Goal: Use online tool/utility: Utilize a website feature to perform a specific function

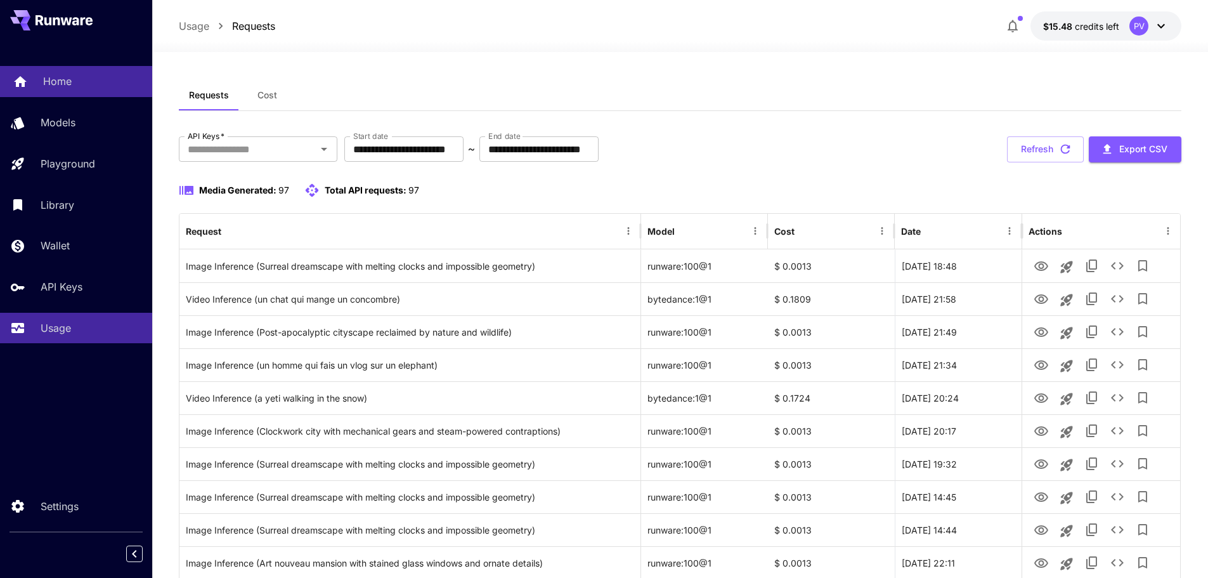
click at [62, 77] on p "Home" at bounding box center [57, 81] width 29 height 15
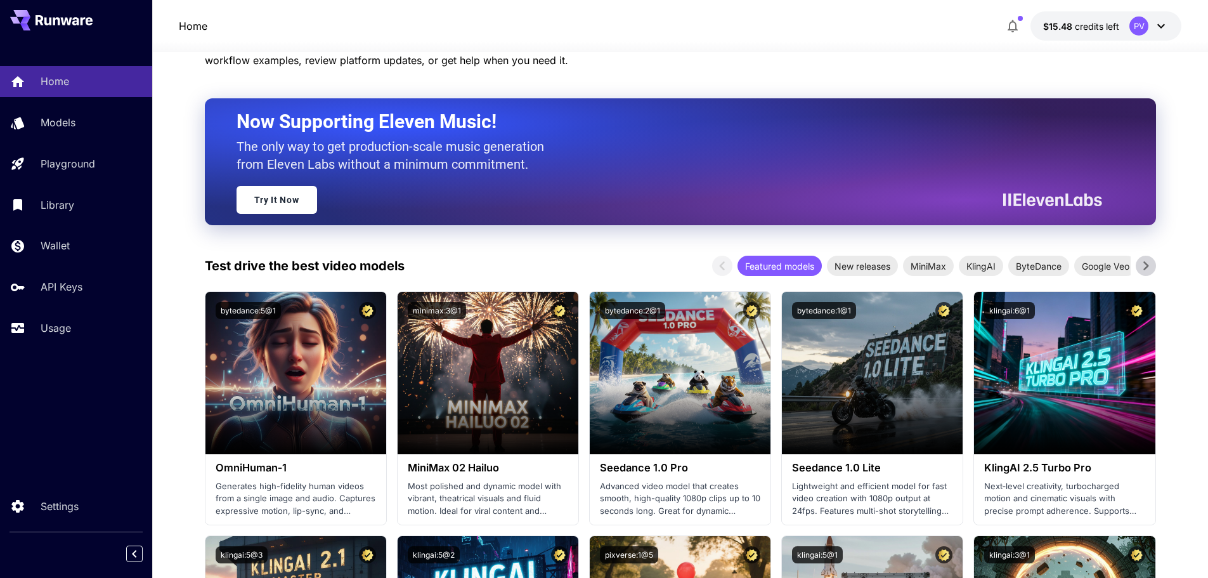
scroll to position [63, 0]
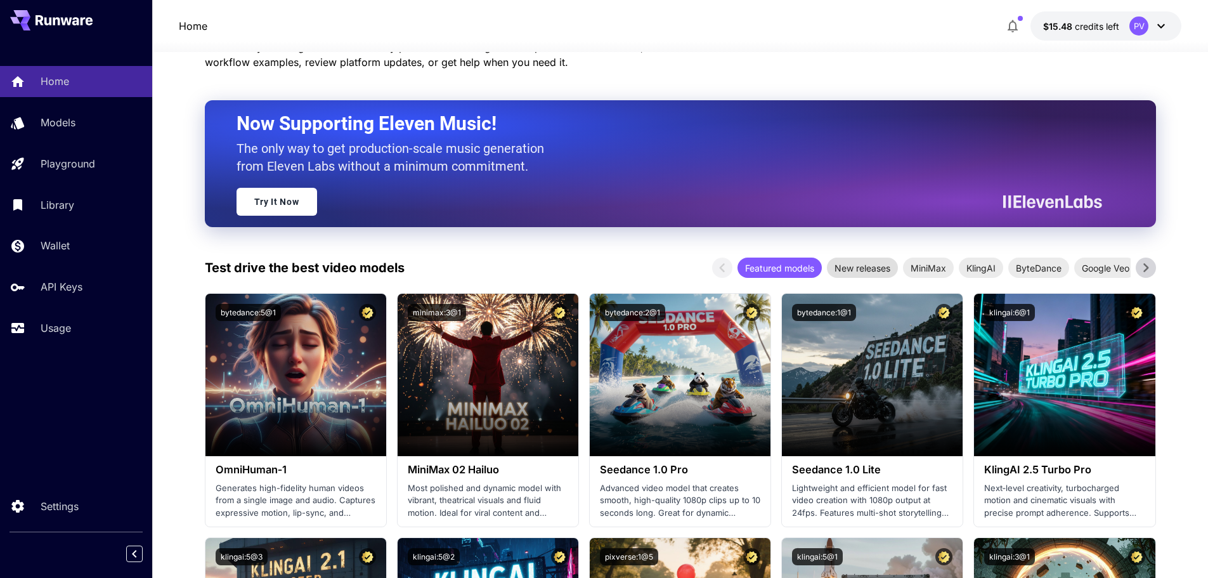
click at [862, 269] on span "New releases" at bounding box center [862, 267] width 71 height 13
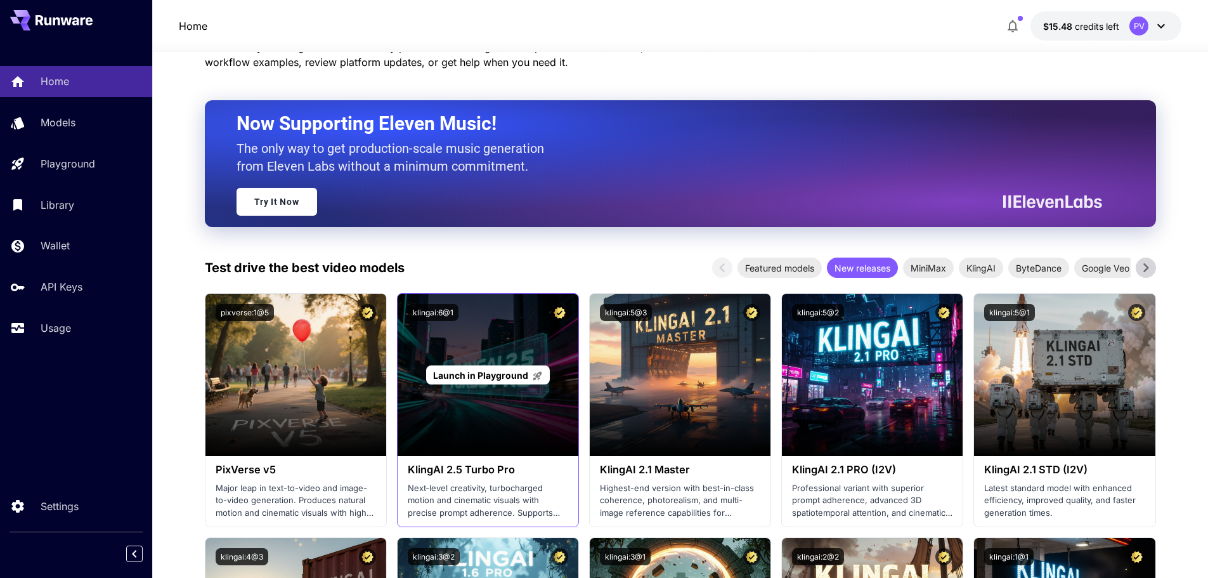
click at [485, 361] on div "Launch in Playground" at bounding box center [487, 375] width 181 height 162
click at [485, 368] on p "Launch in Playground" at bounding box center [488, 374] width 110 height 13
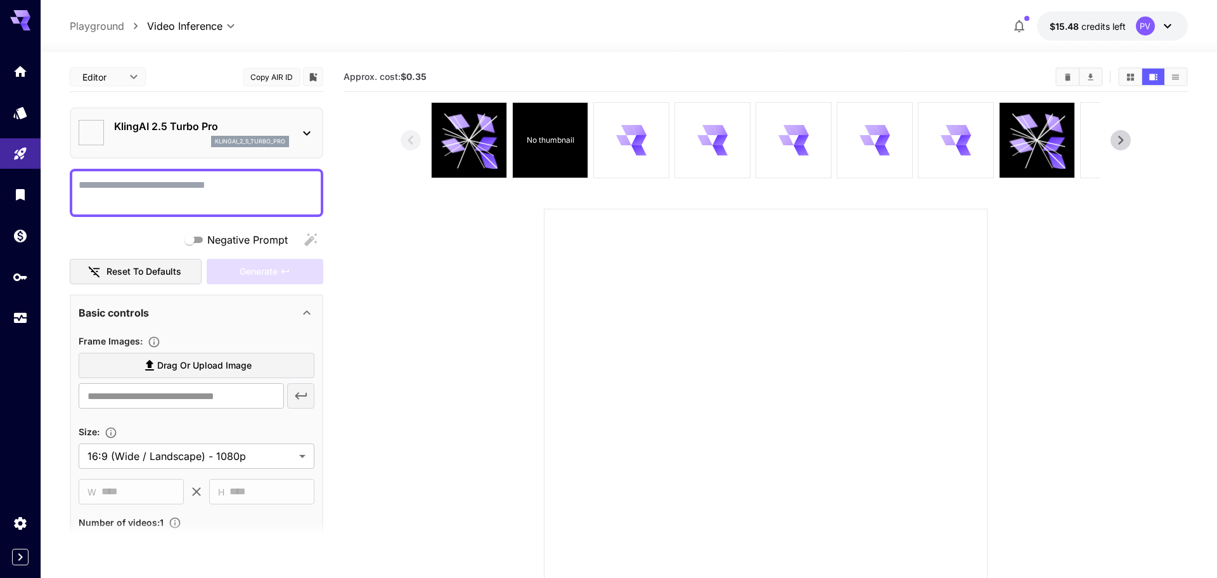
type input "***"
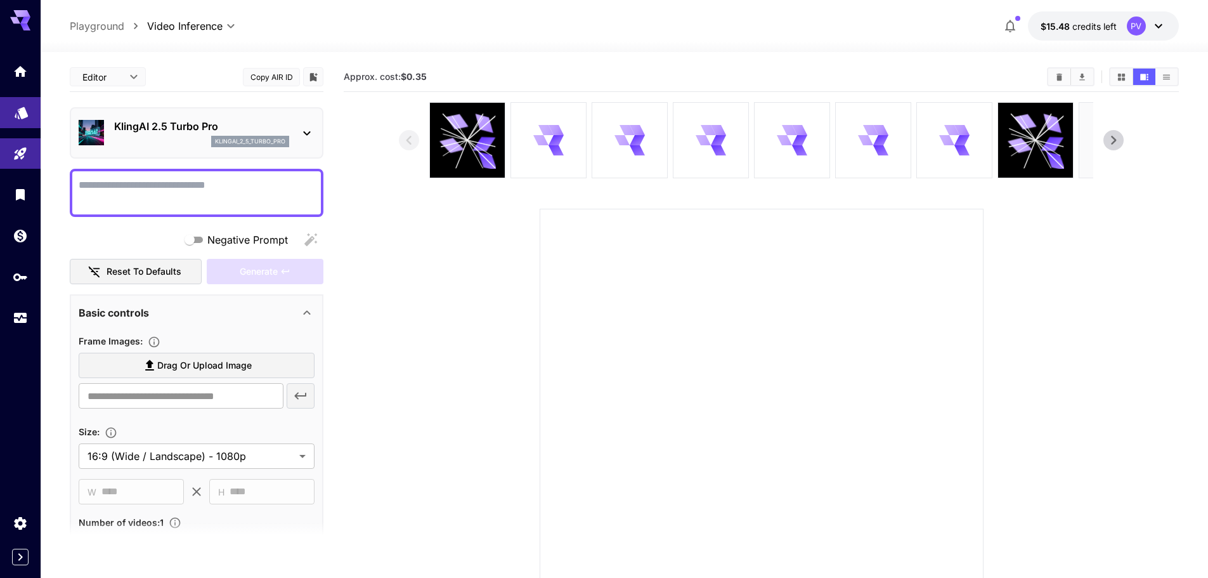
drag, startPoint x: 25, startPoint y: 107, endPoint x: 34, endPoint y: 107, distance: 9.5
click at [23, 107] on icon "Models" at bounding box center [21, 108] width 15 height 15
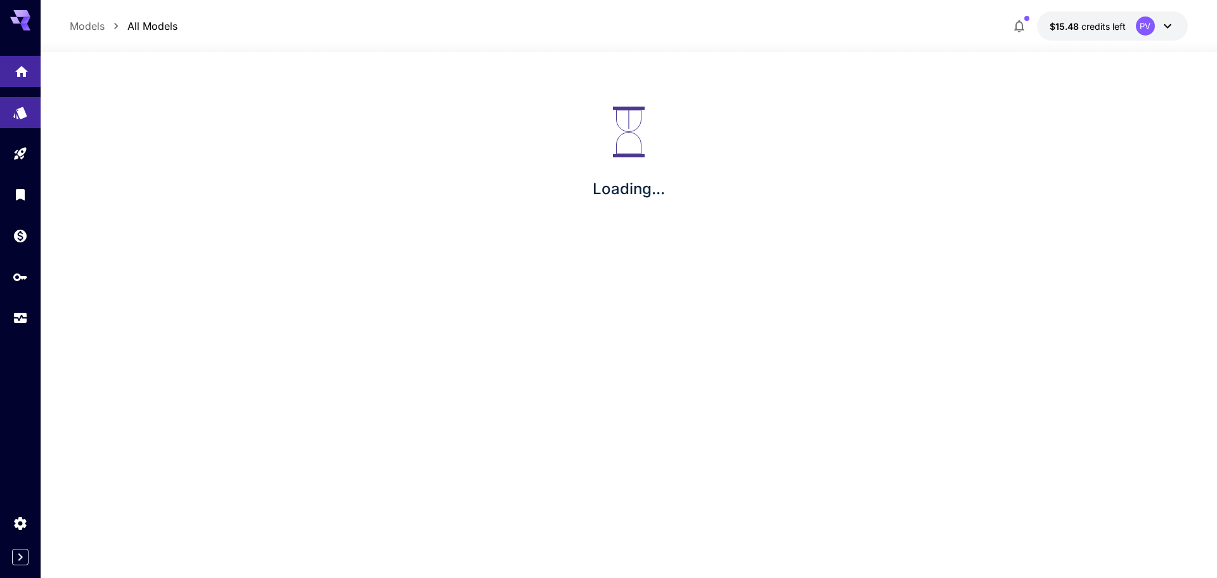
click at [29, 78] on link at bounding box center [20, 71] width 41 height 31
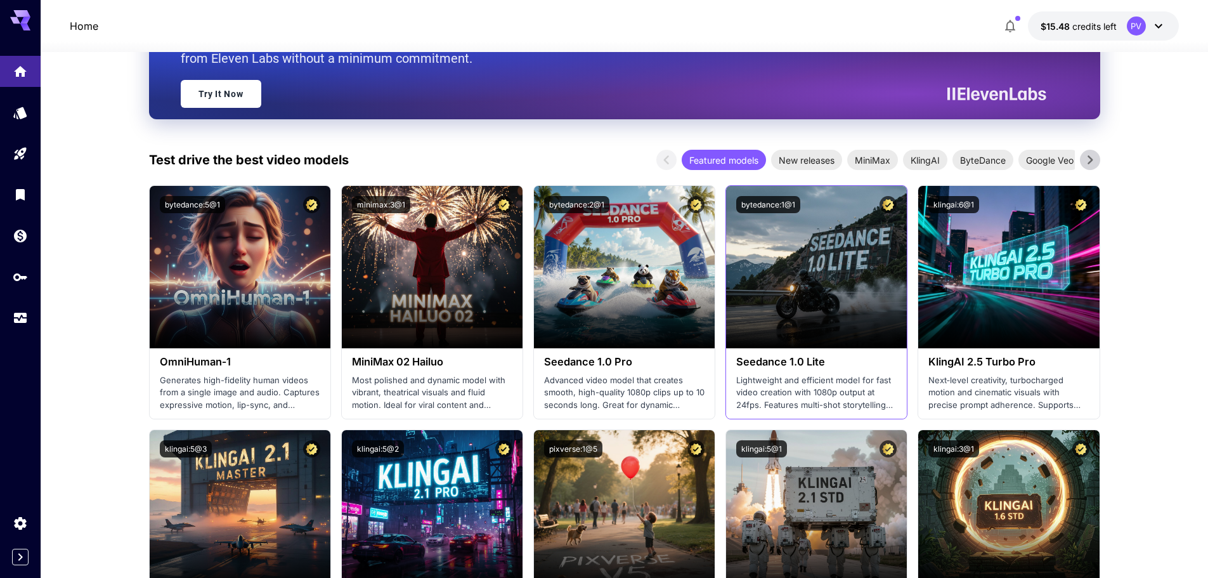
scroll to position [190, 0]
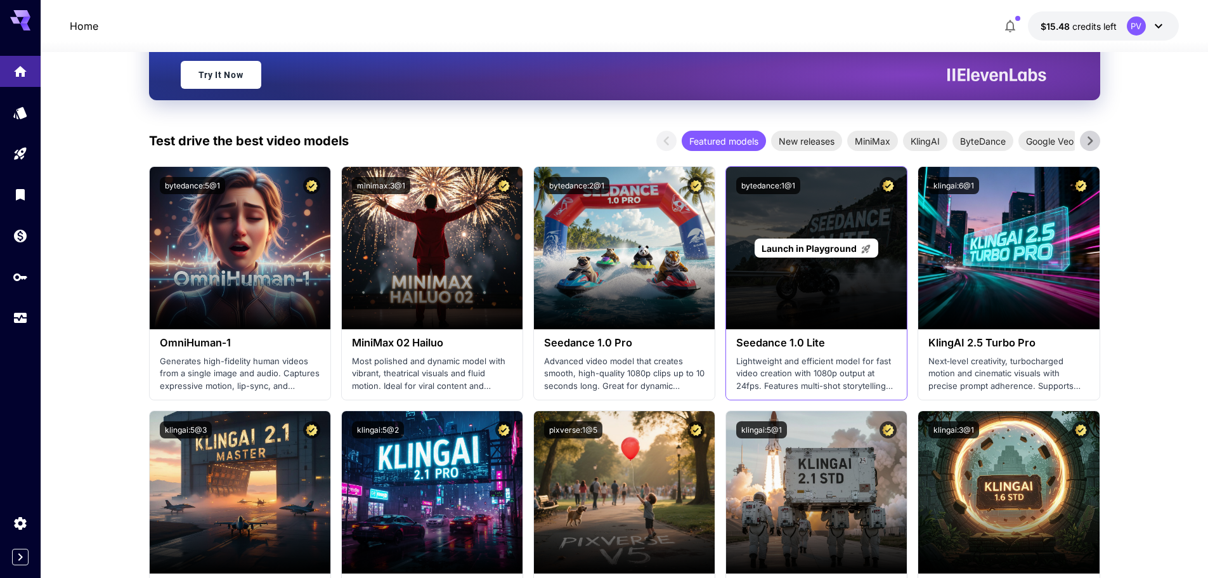
click at [786, 256] on div "Launch in Playground" at bounding box center [816, 248] width 124 height 20
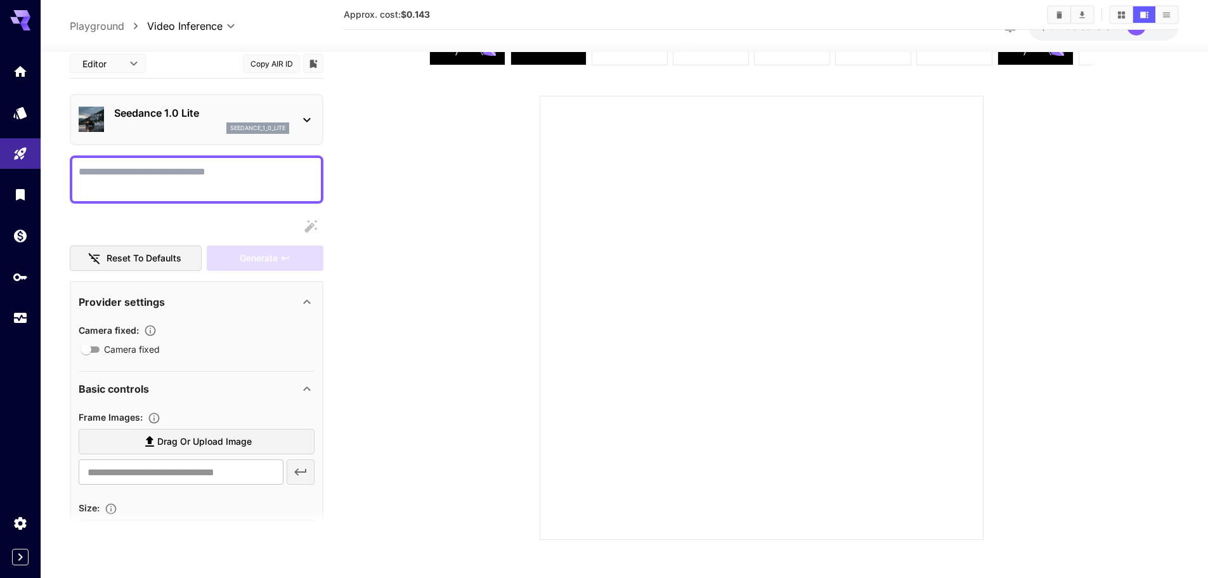
scroll to position [113, 0]
click at [9, 113] on link at bounding box center [20, 112] width 41 height 31
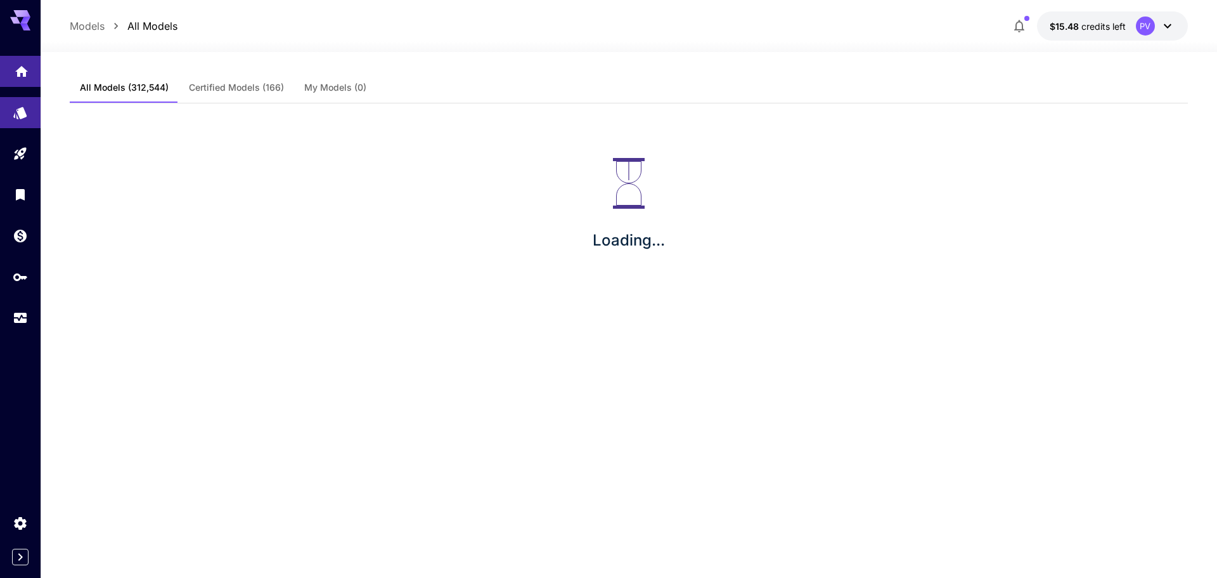
click at [26, 73] on icon "Home" at bounding box center [21, 67] width 15 height 15
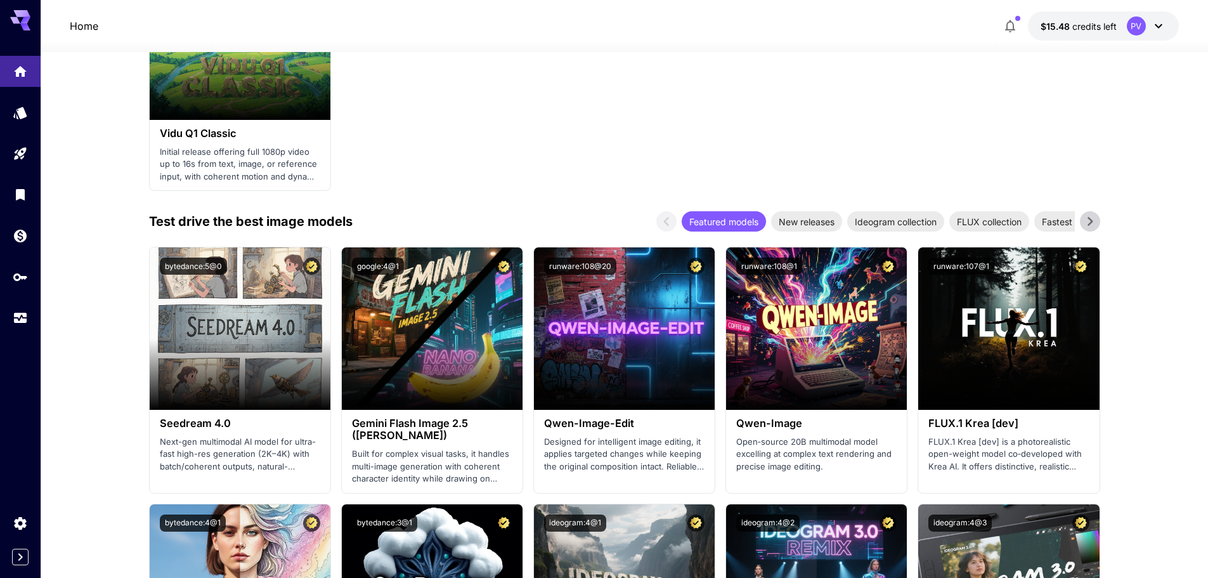
scroll to position [1585, 0]
